Goal: Understand process/instructions: Learn how to perform a task or action

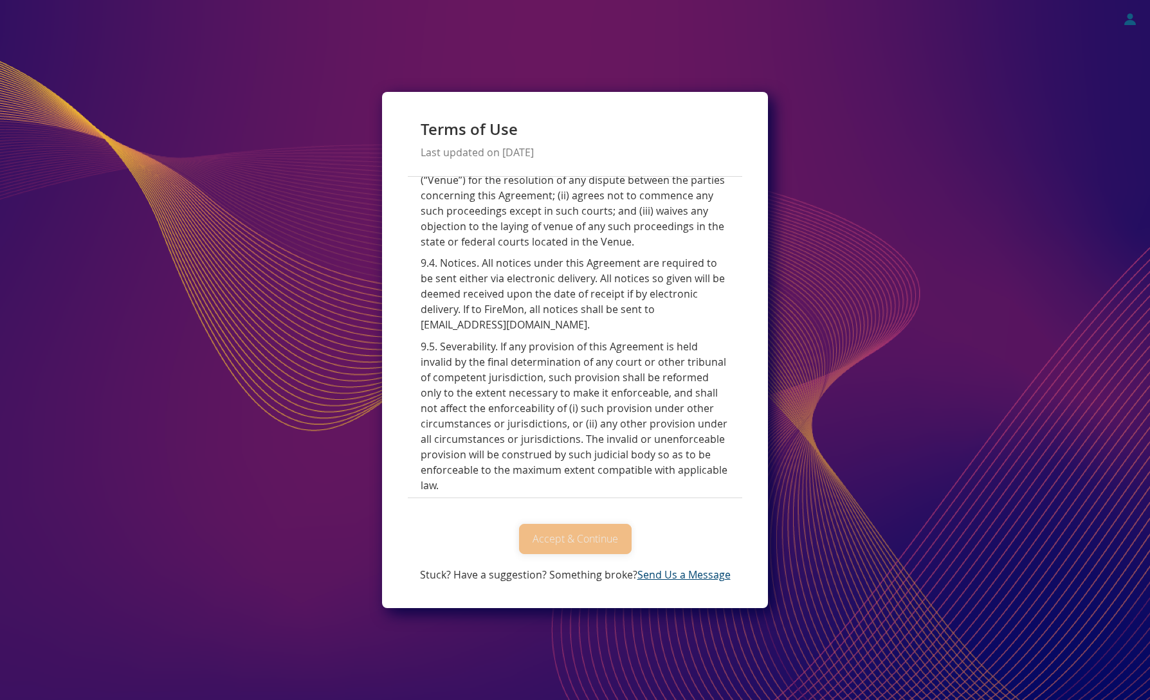
scroll to position [5683, 0]
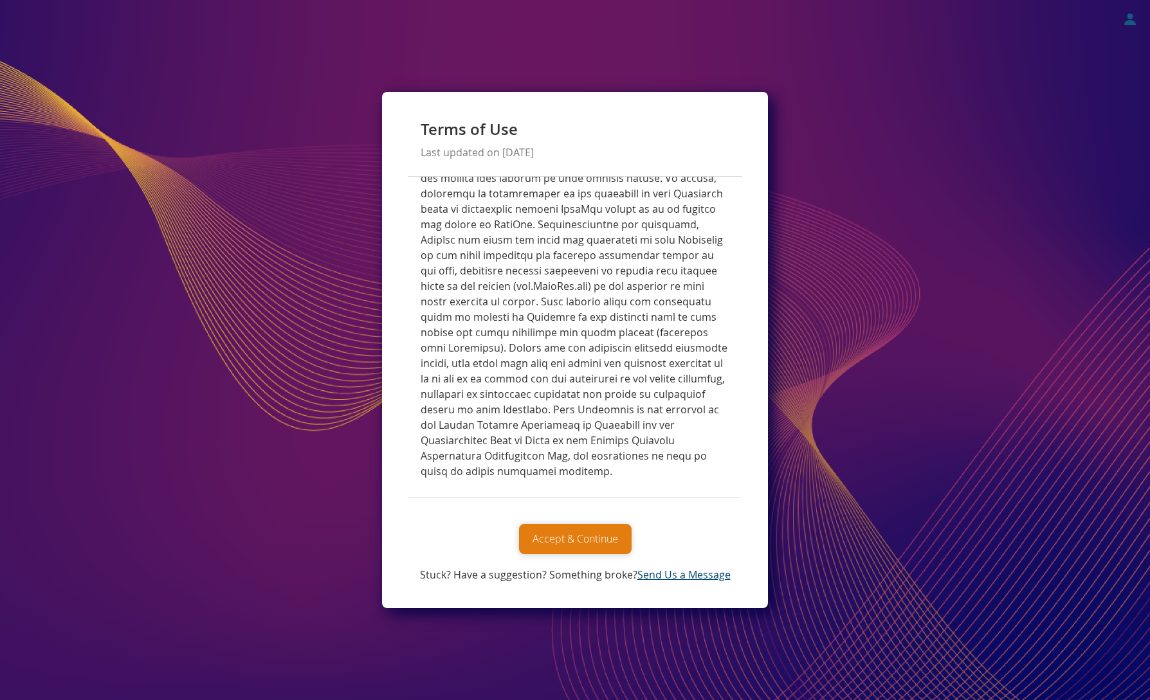
click at [559, 540] on button "Accept & Continue" at bounding box center [575, 539] width 113 height 30
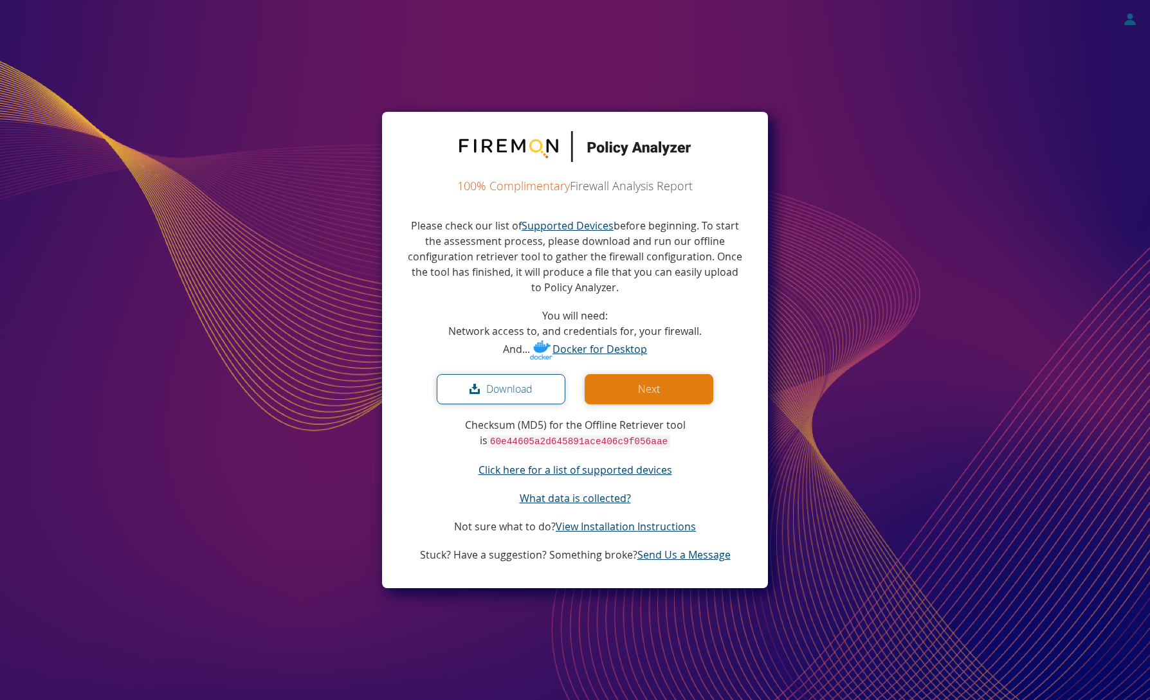
click at [478, 389] on icon at bounding box center [477, 389] width 17 height 11
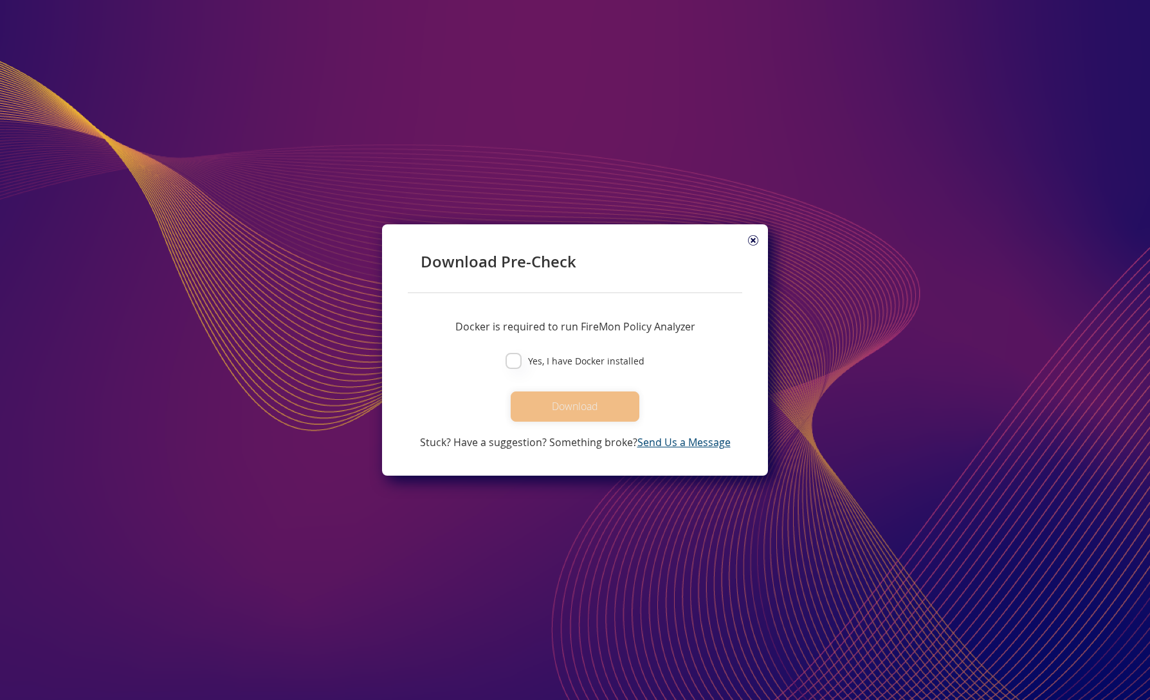
click at [754, 241] on icon at bounding box center [753, 240] width 10 height 10
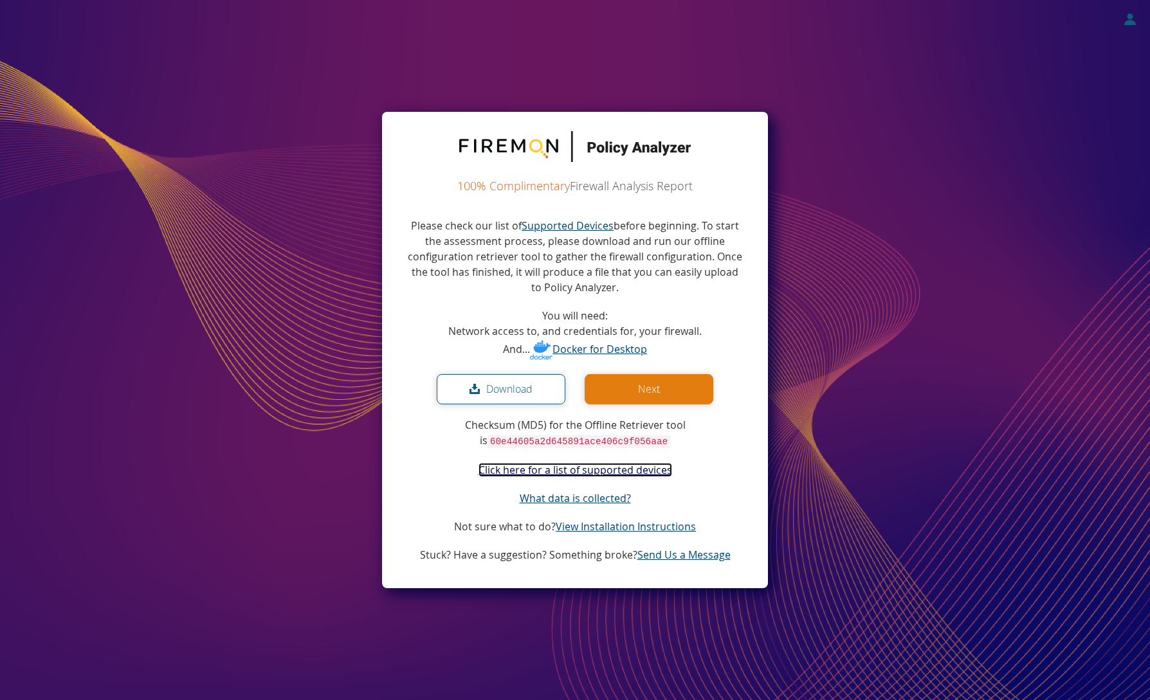
click at [599, 469] on link "Click here for a list of supported devices" at bounding box center [575, 470] width 194 height 14
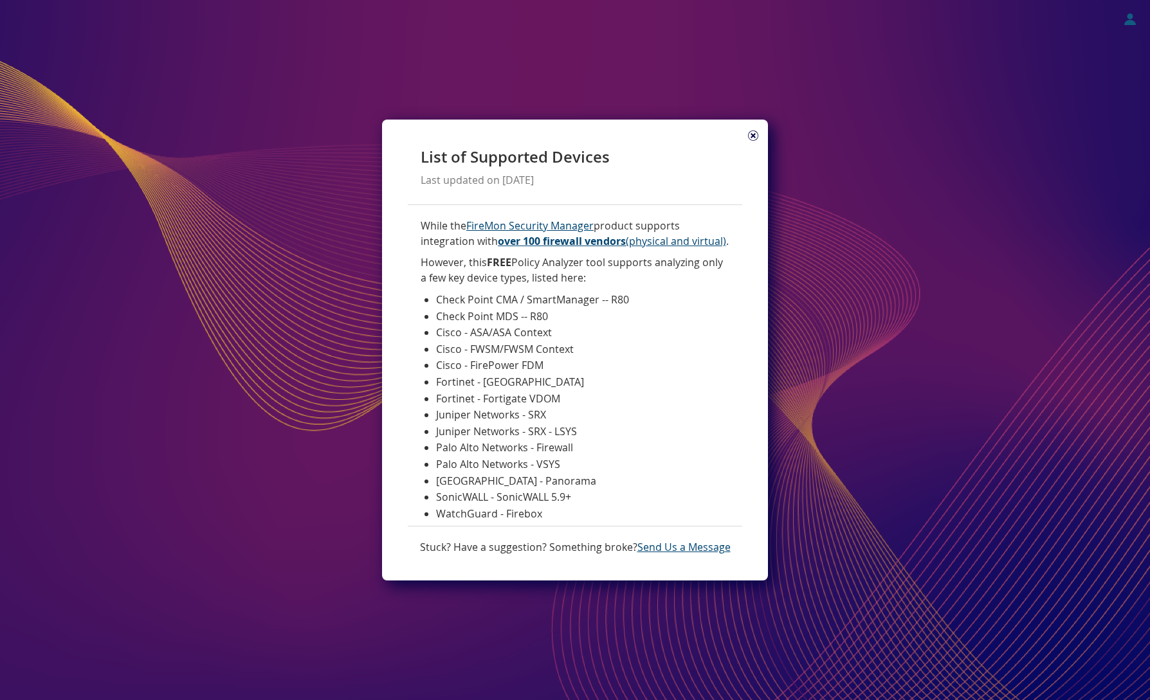
click at [750, 135] on icon at bounding box center [753, 136] width 10 height 10
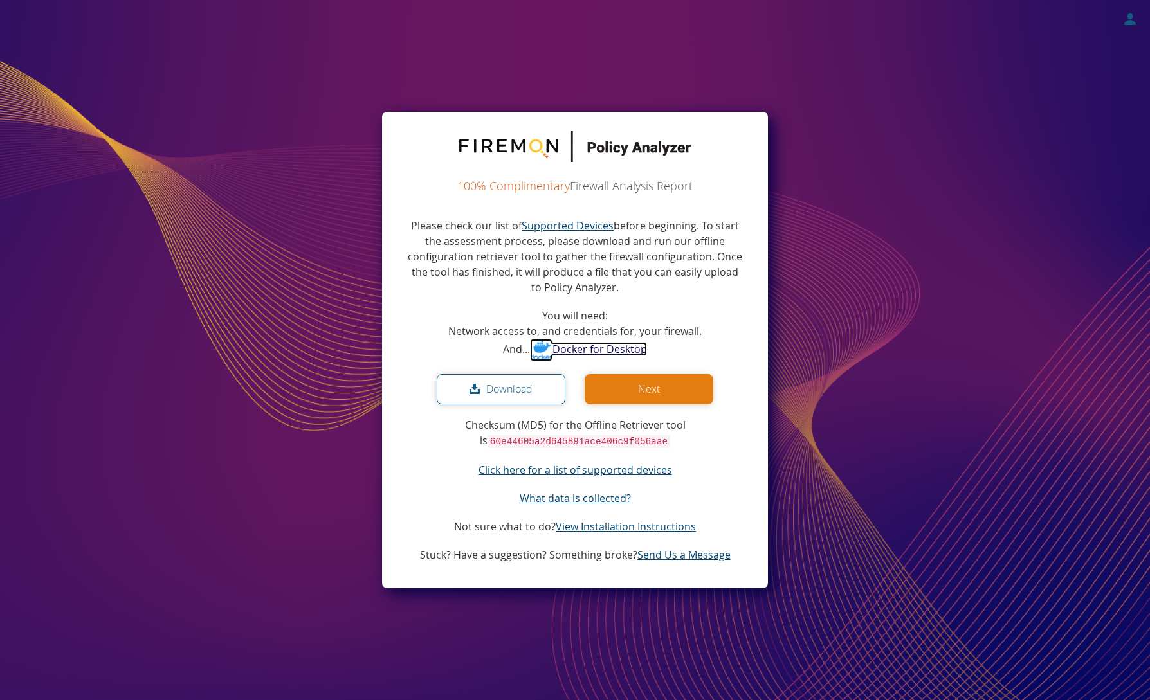
click at [613, 352] on link "Docker for Desktop" at bounding box center [588, 349] width 117 height 14
click at [493, 397] on button "Download" at bounding box center [501, 389] width 129 height 30
click at [590, 348] on link "Docker for Desktop" at bounding box center [588, 349] width 117 height 14
click at [498, 391] on button "Download" at bounding box center [501, 389] width 129 height 30
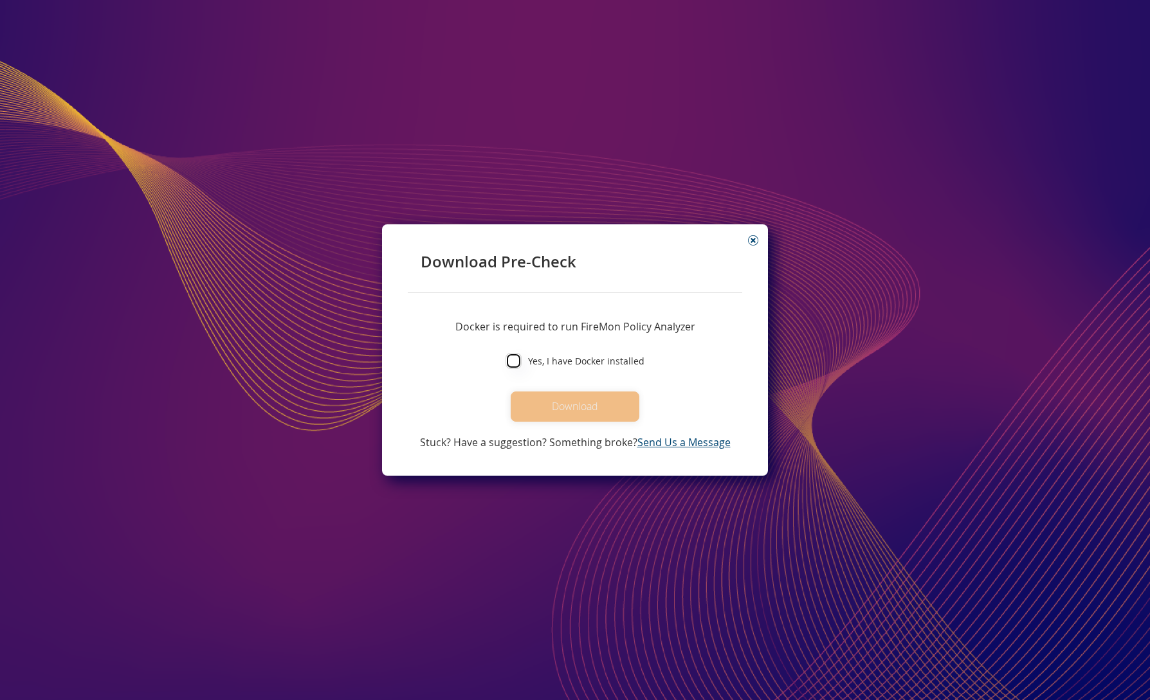
click at [520, 363] on input "Yes, I have Docker installed" at bounding box center [513, 361] width 16 height 16
checkbox input "true"
click at [614, 423] on div "Docker is required to run FireMon Policy Analyzer Yes, I have Docker installed …" at bounding box center [575, 372] width 334 height 158
click at [612, 417] on button "Download" at bounding box center [575, 407] width 129 height 30
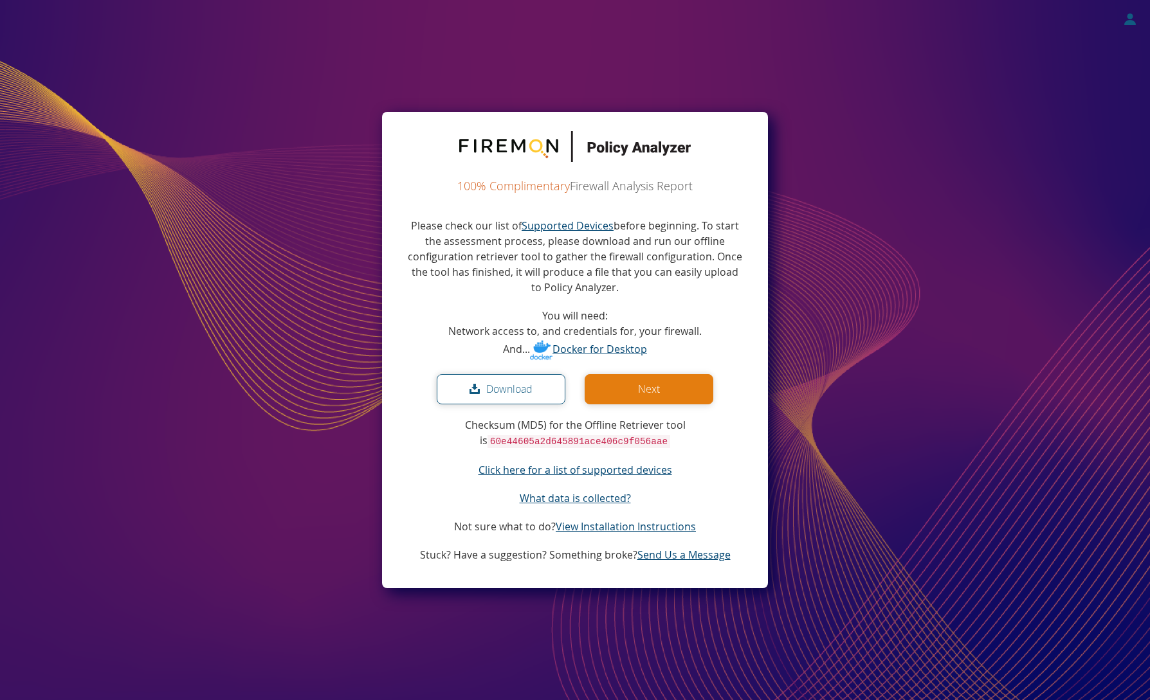
click at [518, 390] on button "Download" at bounding box center [501, 389] width 129 height 30
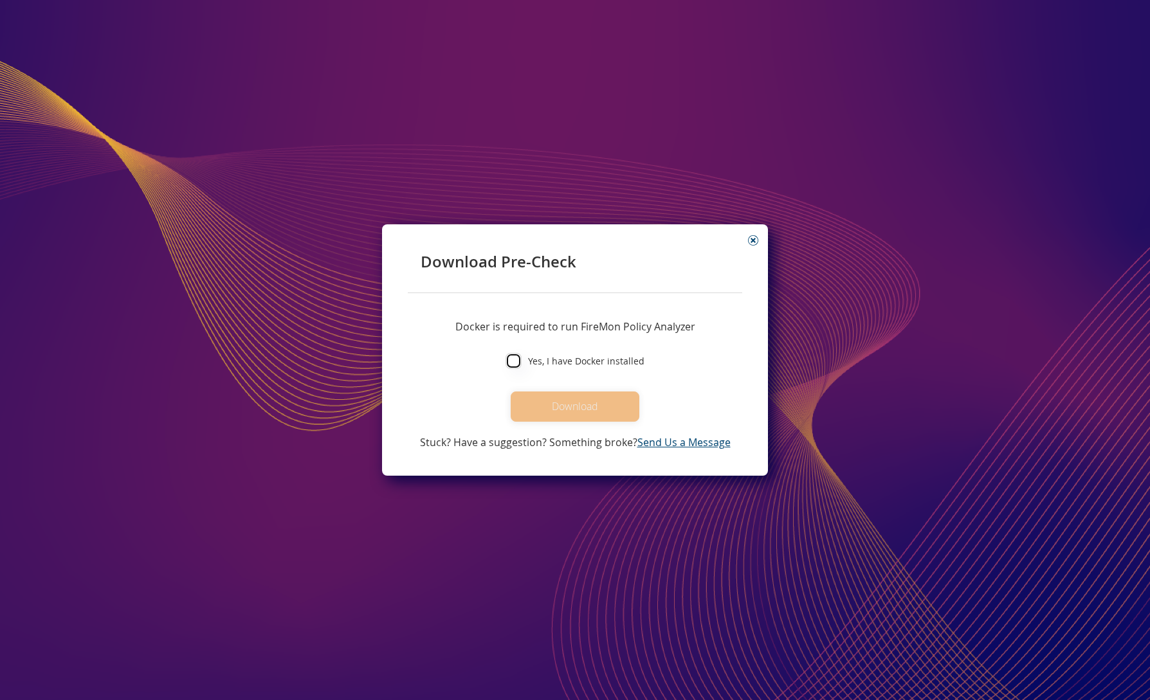
click at [515, 362] on input "Yes, I have Docker installed" at bounding box center [513, 361] width 16 height 16
checkbox input "true"
click at [570, 410] on button "Download" at bounding box center [575, 407] width 129 height 30
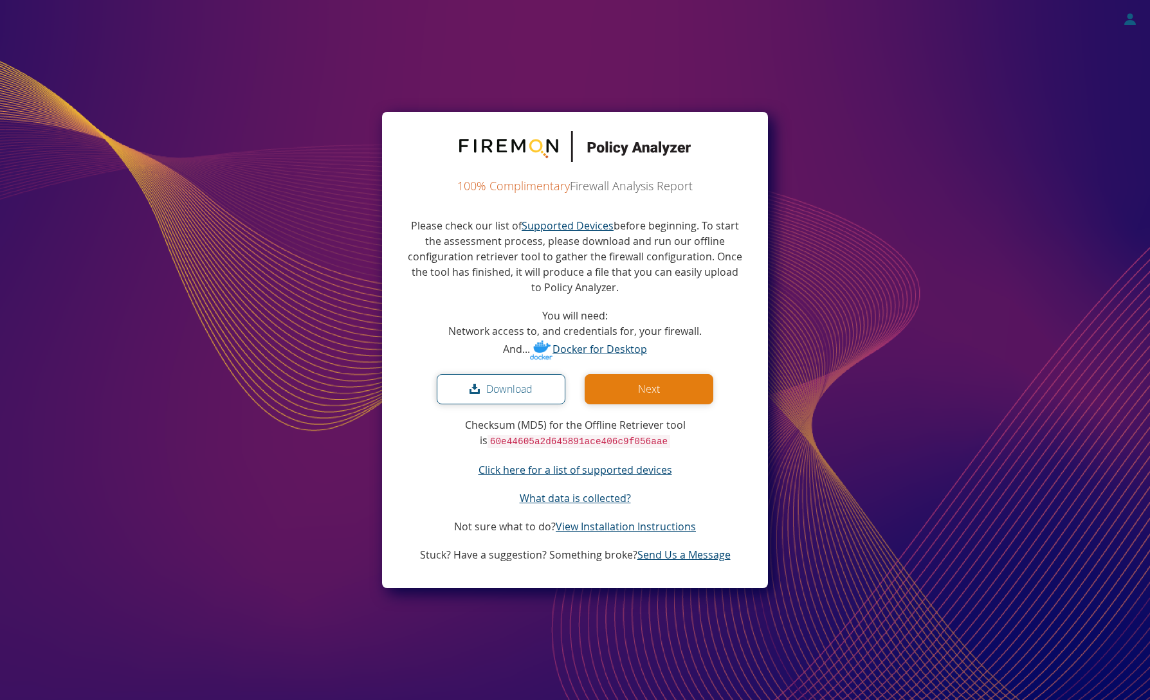
click at [639, 395] on button "Next" at bounding box center [649, 389] width 129 height 30
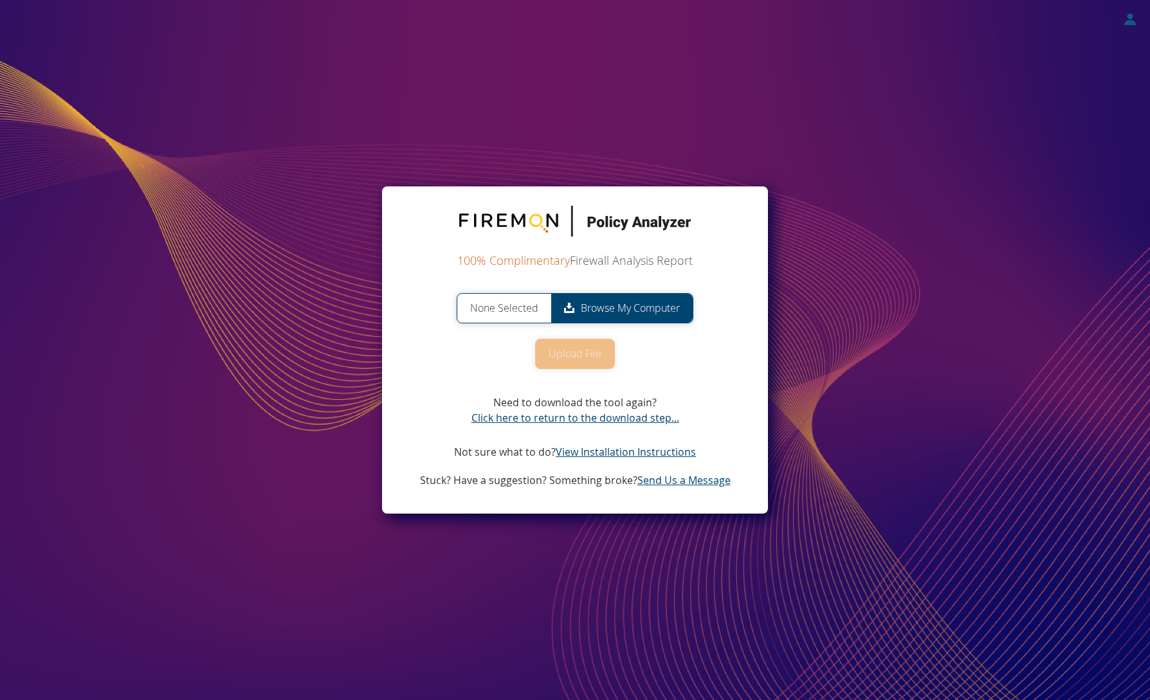
click at [599, 297] on span "Browse My Computer" at bounding box center [621, 308] width 141 height 29
click at [0, 0] on input "None Selected Browse My Computer" at bounding box center [0, 0] width 0 height 0
click at [507, 309] on span "None Selected" at bounding box center [504, 308] width 94 height 29
click at [0, 0] on input "None Selected Browse My Computer" at bounding box center [0, 0] width 0 height 0
click at [620, 460] on div "None Selected Browse My Computer Upload File Need to download the tool again? C…" at bounding box center [575, 390] width 334 height 195
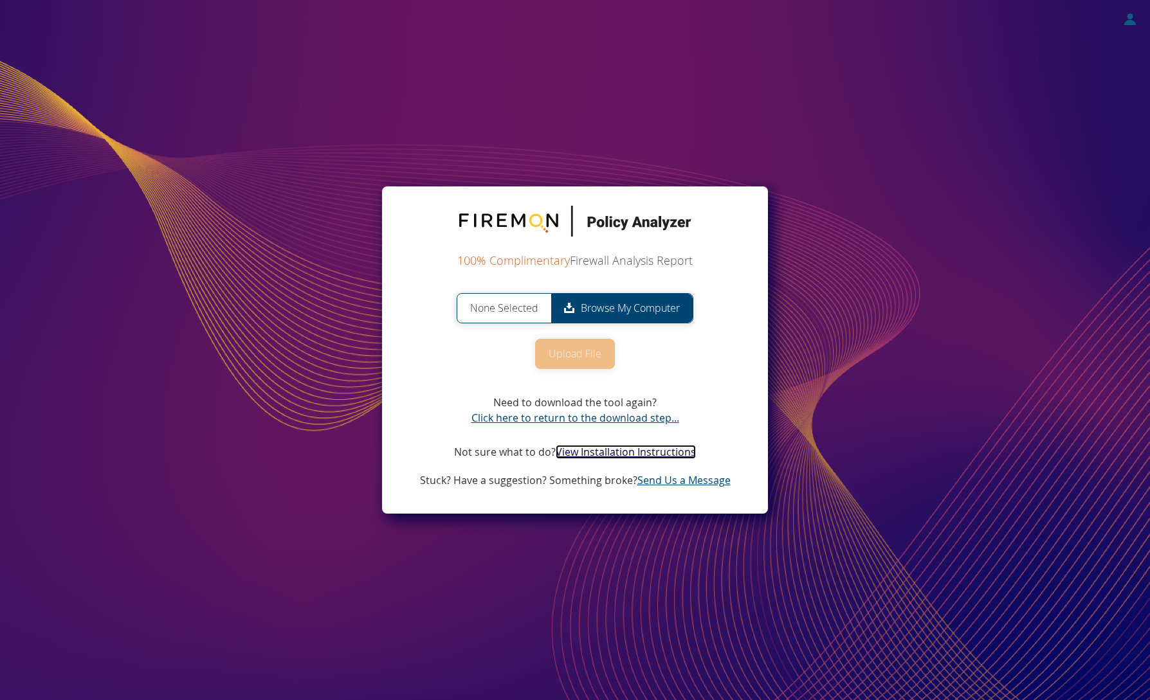
click at [621, 456] on link "View Installation Instructions" at bounding box center [626, 452] width 140 height 14
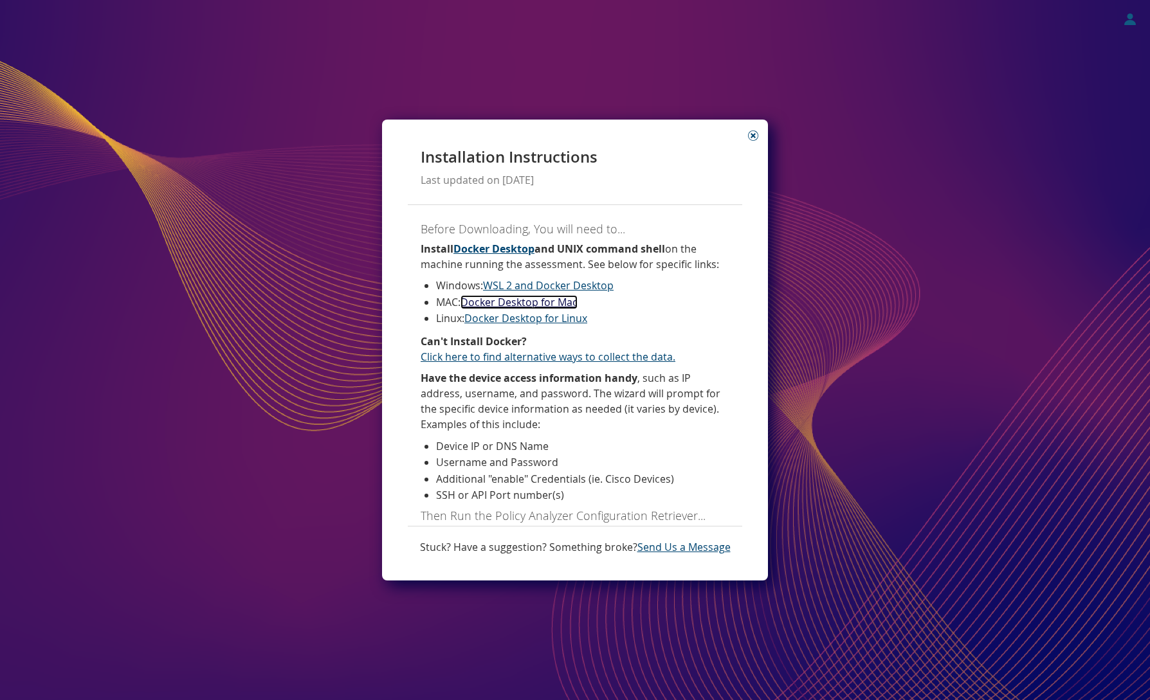
click at [531, 299] on link "Docker Desktop for Mac" at bounding box center [518, 302] width 117 height 14
click at [512, 303] on link "Docker Desktop for Mac" at bounding box center [518, 302] width 117 height 14
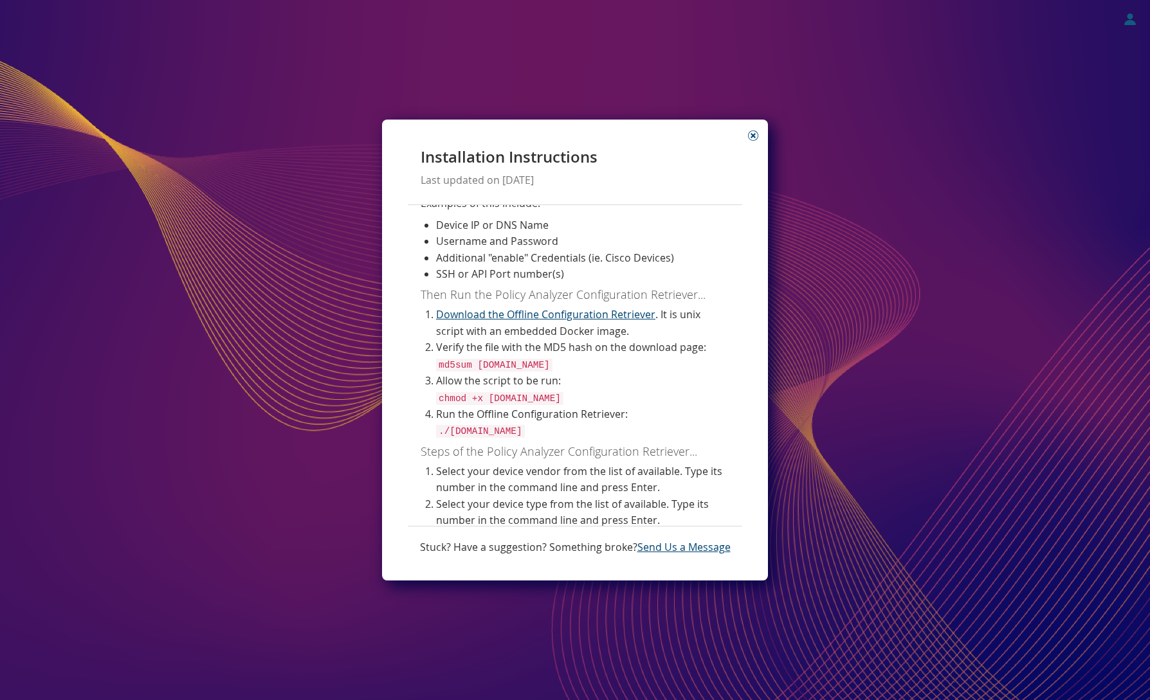
scroll to position [255, 0]
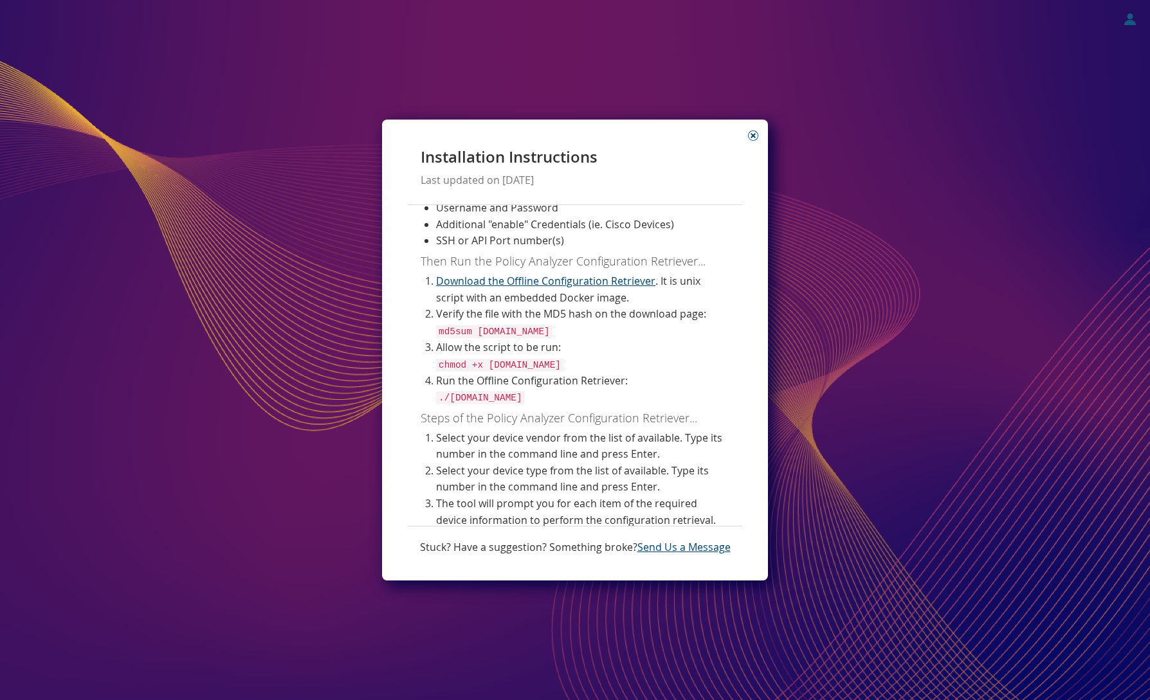
drag, startPoint x: 439, startPoint y: 332, endPoint x: 596, endPoint y: 331, distance: 157.6
click at [552, 331] on code "md5sum [DOMAIN_NAME]" at bounding box center [494, 331] width 116 height 13
copy code "md5sum [DOMAIN_NAME]"
drag, startPoint x: 489, startPoint y: 362, endPoint x: 609, endPoint y: 358, distance: 120.3
click at [609, 358] on li "Allow the script to be run: chmod +x [DOMAIN_NAME]" at bounding box center [582, 356] width 293 height 33
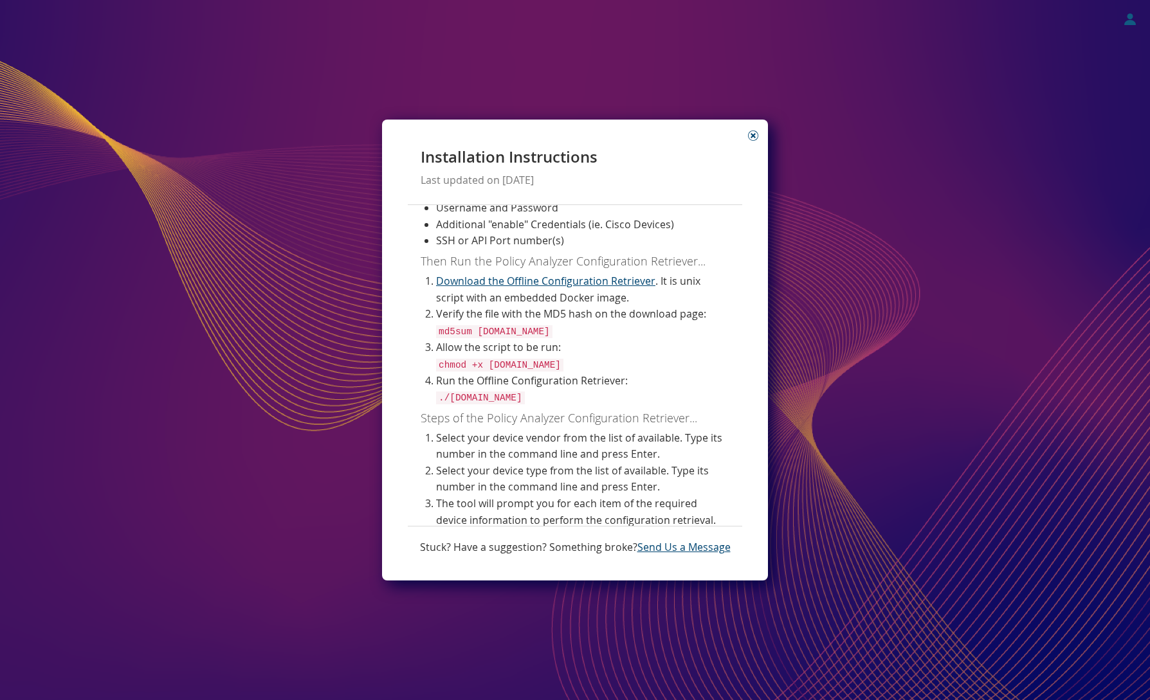
copy code "[DOMAIN_NAME]"
drag, startPoint x: 441, startPoint y: 397, endPoint x: 570, endPoint y: 394, distance: 130.0
click at [570, 394] on li "Run the Offline Configuration Retriever: ./[DOMAIN_NAME]" at bounding box center [582, 389] width 293 height 33
copy code "./[DOMAIN_NAME]"
